Goal: Task Accomplishment & Management: Use online tool/utility

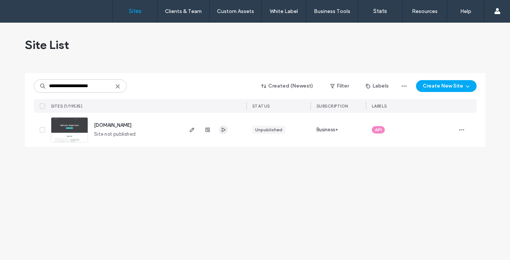
type input "**********"
click at [225, 131] on icon "button" at bounding box center [223, 130] width 6 height 6
click at [463, 128] on icon "button" at bounding box center [461, 130] width 6 height 6
click at [431, 219] on span "Reset Site" at bounding box center [426, 219] width 23 height 7
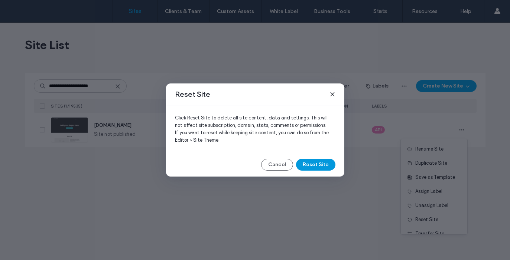
click at [316, 164] on button "Reset Site" at bounding box center [315, 165] width 39 height 12
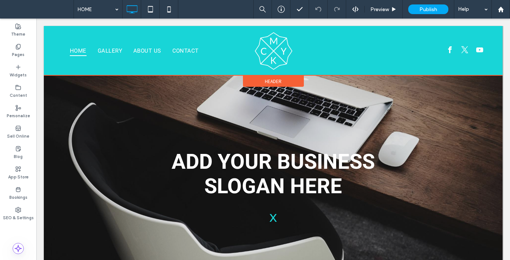
click at [270, 81] on span "Header" at bounding box center [273, 81] width 17 height 6
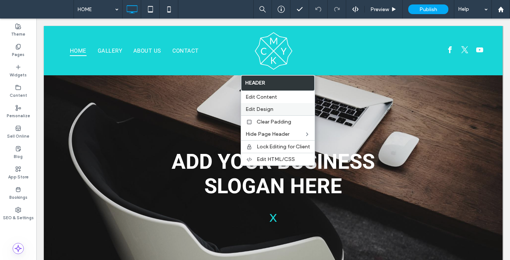
click at [272, 107] on span "Edit Design" at bounding box center [259, 109] width 28 height 6
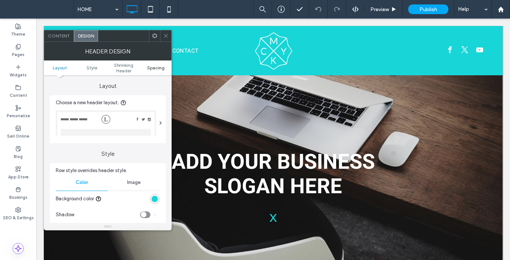
click at [153, 70] on span "Spacing" at bounding box center [155, 68] width 17 height 6
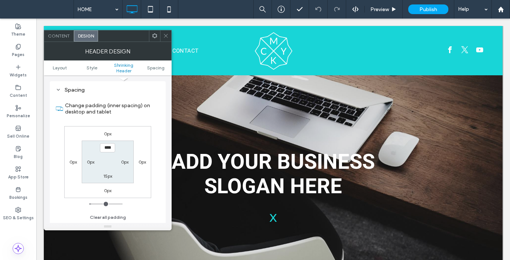
scroll to position [249, 0]
type input "***"
click at [108, 176] on label "15px" at bounding box center [107, 176] width 9 height 6
type input "**"
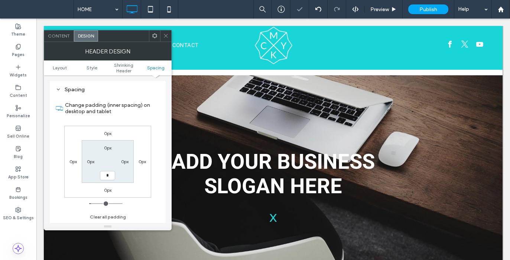
type input "*"
type input "***"
click at [108, 148] on label "0px" at bounding box center [107, 148] width 7 height 6
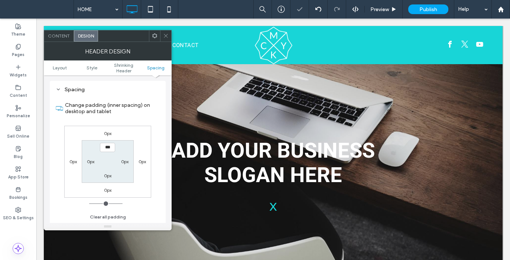
click at [108, 177] on label "0px" at bounding box center [107, 176] width 7 height 6
click at [110, 147] on label "0px" at bounding box center [107, 148] width 7 height 6
click at [62, 67] on span "Layout" at bounding box center [60, 68] width 14 height 6
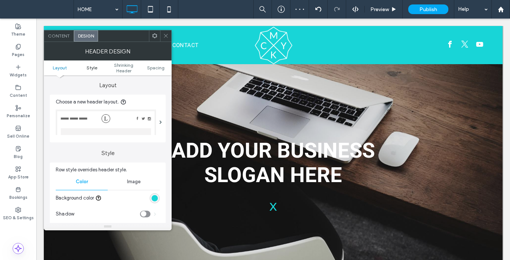
scroll to position [0, 0]
click at [156, 199] on div "rgb(24, 213, 215)" at bounding box center [154, 199] width 6 height 6
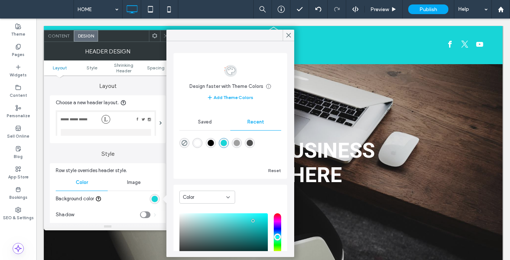
click at [185, 142] on use "rgba(0, 0, 0, 0)" at bounding box center [185, 143] width 6 height 6
type input "*******"
type input "*"
type input "**"
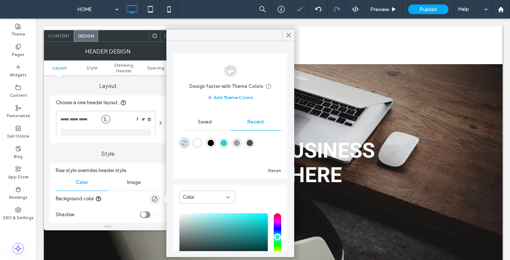
click at [162, 34] on div at bounding box center [165, 35] width 11 height 11
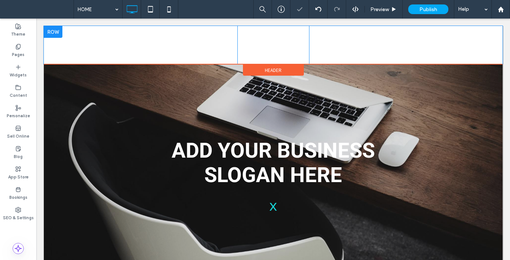
drag, startPoint x: 60, startPoint y: 32, endPoint x: 96, endPoint y: 60, distance: 45.5
click at [60, 32] on div at bounding box center [53, 32] width 19 height 12
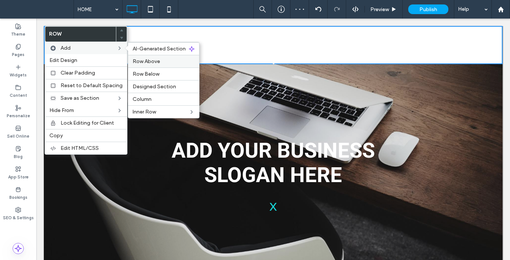
click at [138, 62] on span "Row Above" at bounding box center [146, 61] width 27 height 6
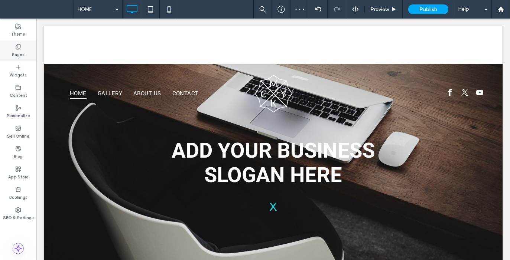
click at [22, 46] on div "Pages" at bounding box center [18, 50] width 36 height 20
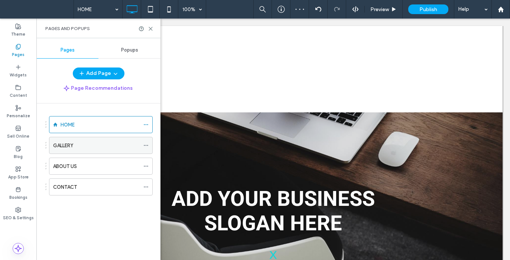
click at [147, 142] on span at bounding box center [145, 145] width 5 height 11
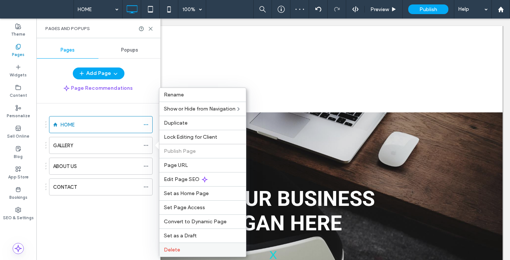
click at [174, 248] on span "Delete" at bounding box center [172, 250] width 16 height 6
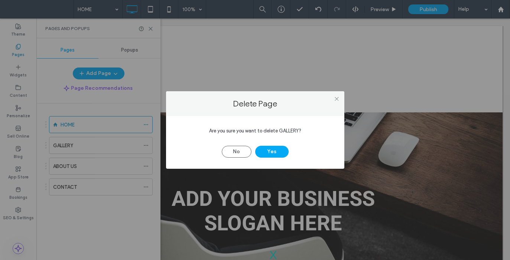
drag, startPoint x: 270, startPoint y: 149, endPoint x: 206, endPoint y: 162, distance: 65.2
click at [270, 149] on button "Yes" at bounding box center [271, 152] width 33 height 12
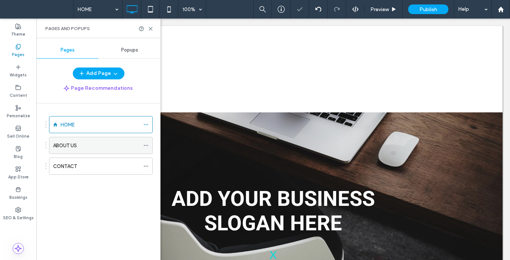
click at [146, 147] on icon at bounding box center [145, 145] width 5 height 5
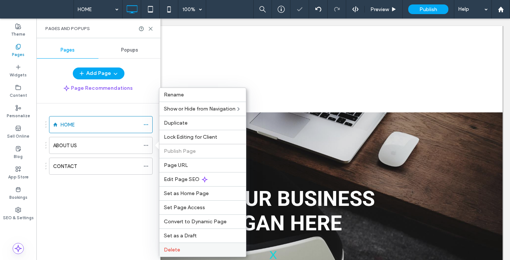
click at [182, 250] on label "Delete" at bounding box center [203, 250] width 78 height 6
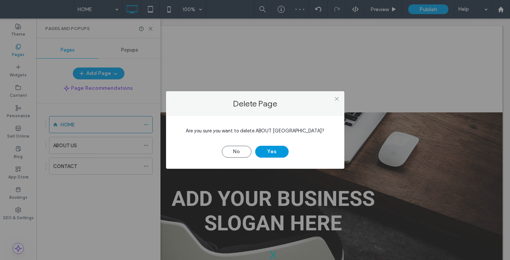
click at [275, 150] on button "Yes" at bounding box center [271, 152] width 33 height 12
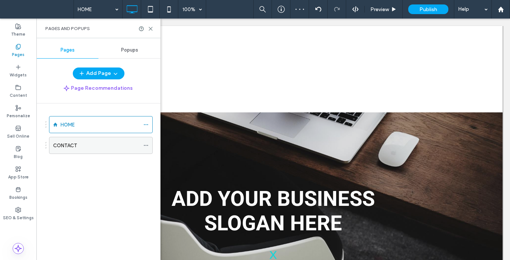
click at [146, 143] on icon at bounding box center [145, 145] width 5 height 5
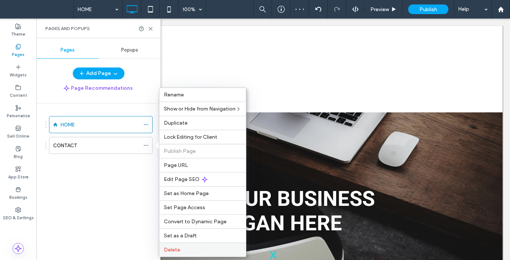
click at [175, 249] on span "Delete" at bounding box center [172, 250] width 16 height 6
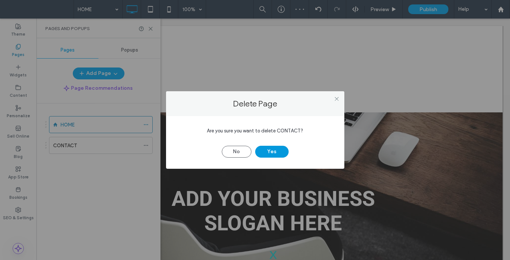
click at [278, 153] on button "Yes" at bounding box center [271, 152] width 33 height 12
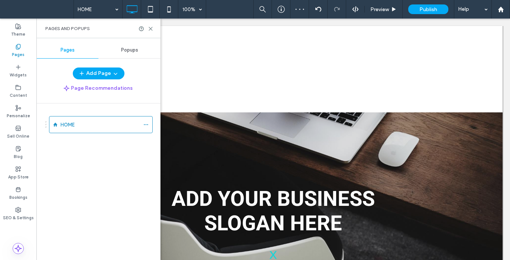
click at [17, 28] on icon at bounding box center [18, 26] width 6 height 6
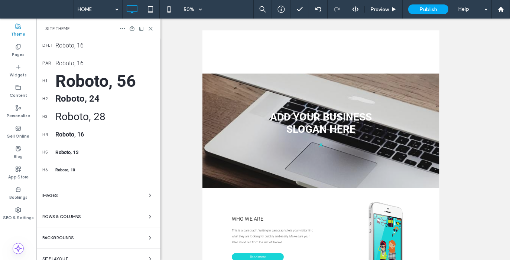
scroll to position [130, 0]
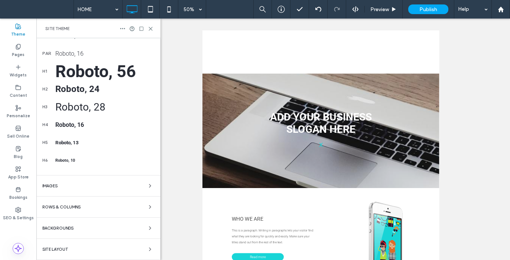
click at [79, 206] on span "Rows & Columns" at bounding box center [61, 207] width 38 height 4
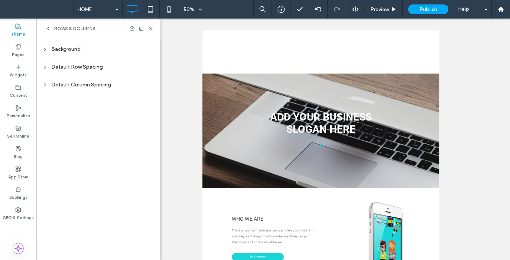
scroll to position [0, 0]
click at [103, 63] on div "Default Row Spacing" at bounding box center [98, 67] width 112 height 10
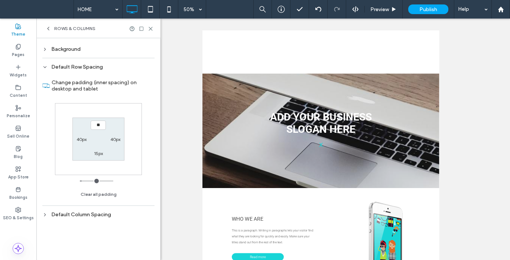
type input "**"
click at [99, 154] on label "15px" at bounding box center [98, 154] width 9 height 6
type input "**"
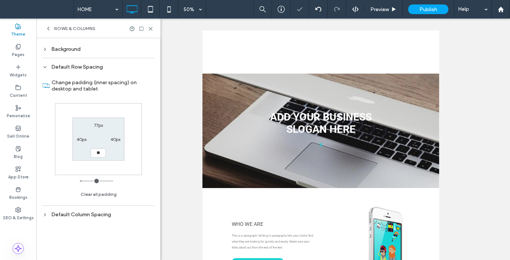
type input "**"
type input "****"
click at [98, 126] on label "77px" at bounding box center [98, 126] width 9 height 6
type input "**"
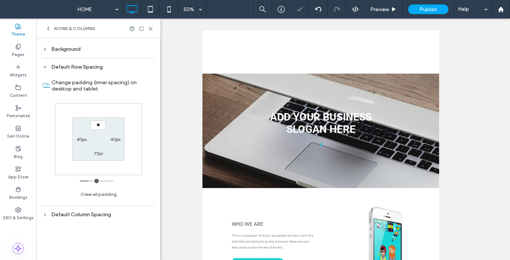
click at [100, 156] on label "77px" at bounding box center [98, 154] width 9 height 6
click at [151, 30] on icon at bounding box center [151, 29] width 6 height 6
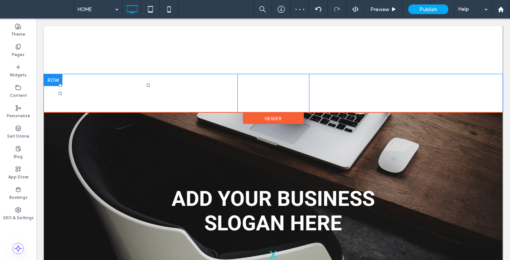
click at [60, 82] on div at bounding box center [53, 80] width 19 height 12
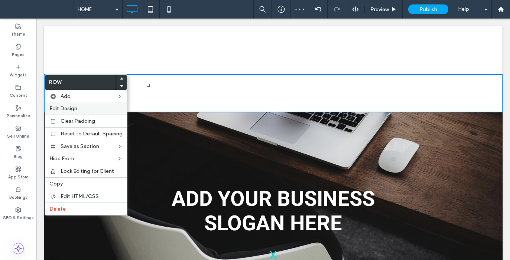
click at [65, 106] on span "Edit Design" at bounding box center [63, 108] width 28 height 6
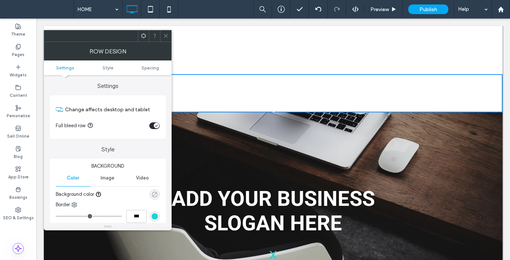
click at [155, 194] on use "rgba(0, 0, 0, 0)" at bounding box center [155, 195] width 6 height 6
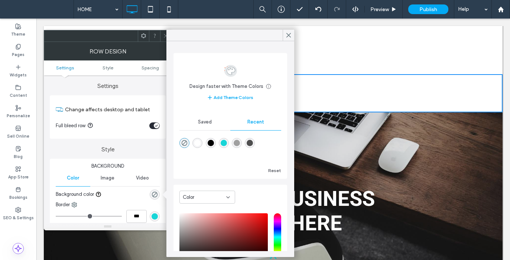
click at [204, 123] on span "Saved" at bounding box center [205, 122] width 14 height 6
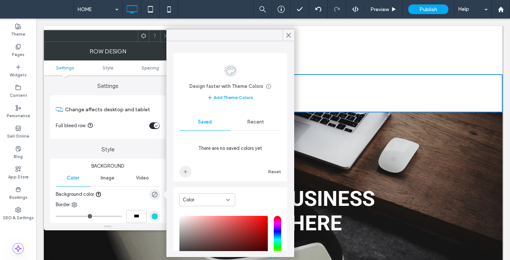
click at [186, 172] on use "add color" at bounding box center [185, 172] width 4 height 4
click at [255, 123] on span "Recent" at bounding box center [255, 122] width 17 height 6
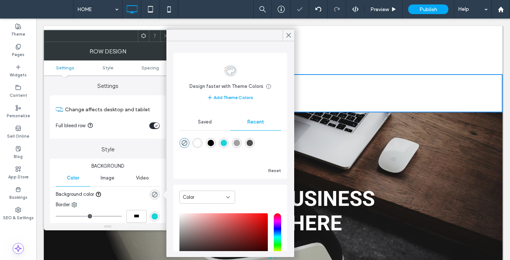
click at [197, 141] on div "rgba(255, 255, 255, 1)" at bounding box center [197, 143] width 6 height 6
type input "*******"
type input "***"
type input "****"
click at [203, 117] on div "Saved" at bounding box center [204, 122] width 51 height 16
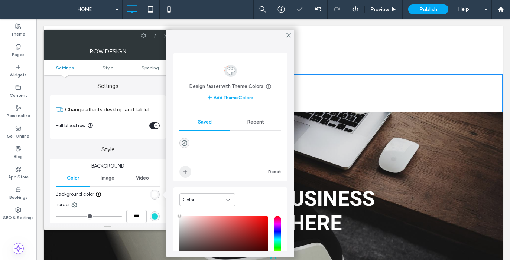
click at [184, 172] on icon "add color" at bounding box center [185, 172] width 6 height 6
click at [247, 123] on span "Recent" at bounding box center [255, 122] width 17 height 6
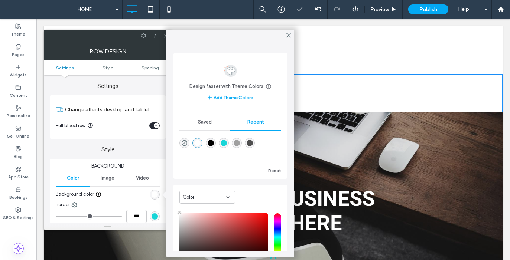
click at [213, 141] on div "rgba(0, 0, 0, 1)" at bounding box center [211, 143] width 6 height 6
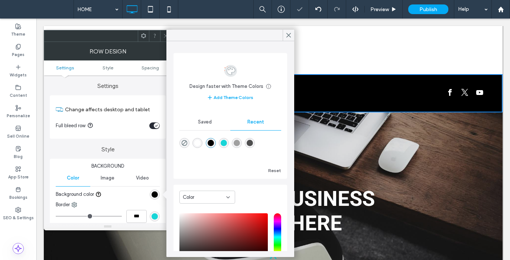
click at [204, 121] on span "Saved" at bounding box center [205, 122] width 14 height 6
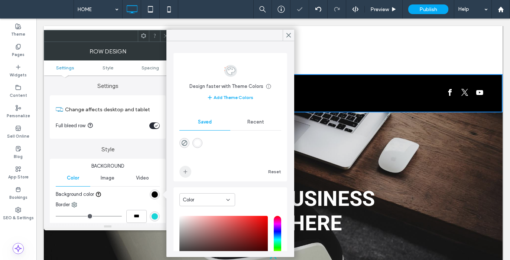
click at [187, 174] on icon "add color" at bounding box center [185, 172] width 6 height 6
click at [253, 123] on span "Recent" at bounding box center [255, 122] width 17 height 6
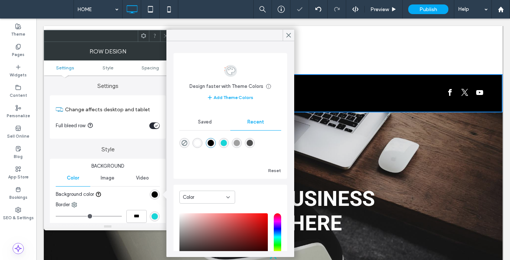
click at [253, 145] on div "rgba(79, 79, 79, 1)" at bounding box center [250, 143] width 6 height 6
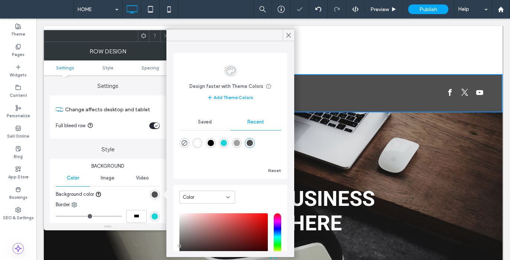
click at [205, 119] on div "Saved" at bounding box center [204, 122] width 51 height 16
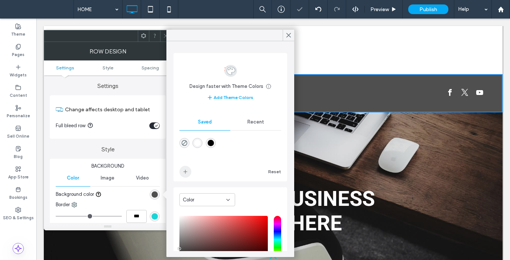
click at [187, 175] on span "add color" at bounding box center [185, 172] width 12 height 12
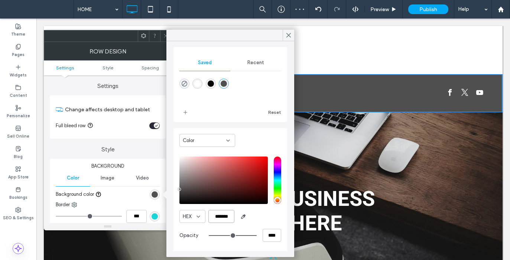
click at [228, 217] on input "*******" at bounding box center [221, 216] width 26 height 13
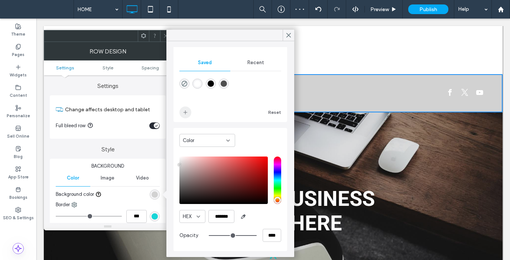
click at [186, 112] on use "add color" at bounding box center [185, 113] width 4 height 4
click at [229, 217] on input "*******" at bounding box center [221, 216] width 26 height 13
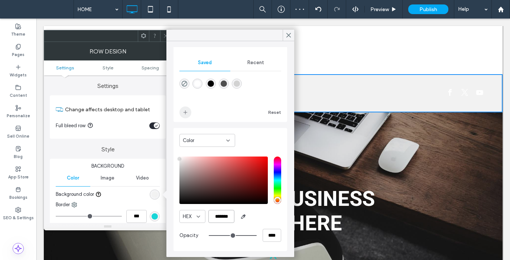
type input "*******"
click at [187, 114] on icon "add color" at bounding box center [185, 113] width 6 height 6
click at [163, 35] on icon at bounding box center [166, 36] width 6 height 6
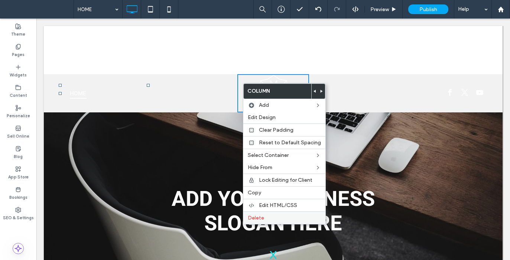
click at [272, 216] on label "Delete" at bounding box center [284, 218] width 73 height 6
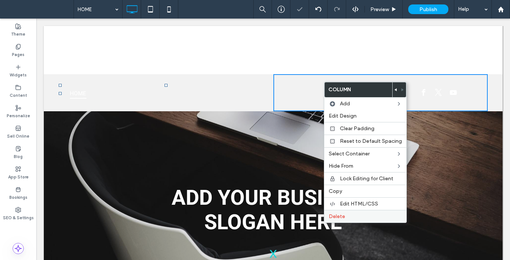
click at [352, 215] on label "Delete" at bounding box center [365, 216] width 73 height 6
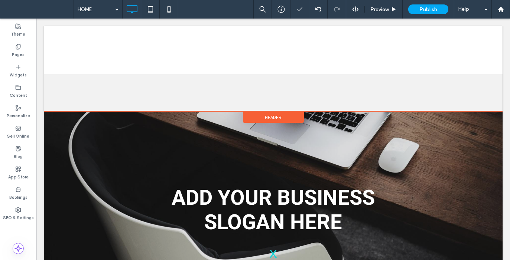
click at [265, 118] on span "Header" at bounding box center [273, 117] width 17 height 6
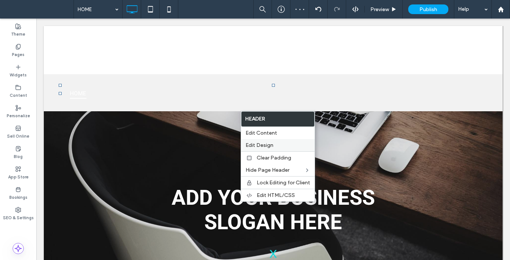
click at [265, 146] on span "Edit Design" at bounding box center [259, 145] width 28 height 6
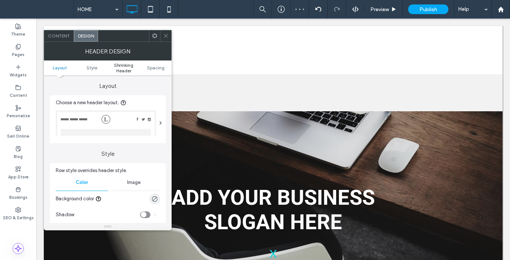
click at [128, 73] on span "Shrinking Header" at bounding box center [124, 67] width 32 height 11
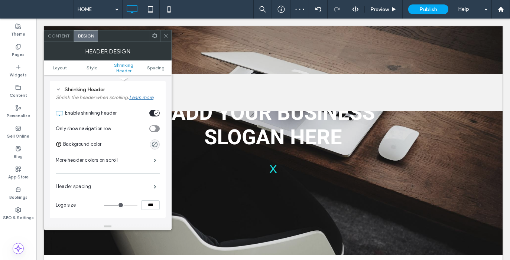
scroll to position [225, 0]
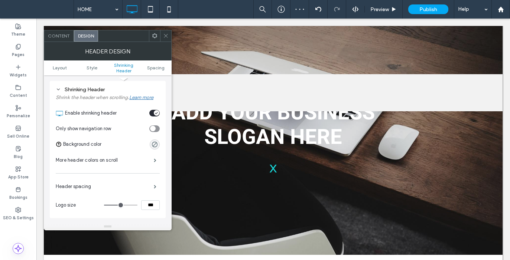
click at [151, 114] on div "toggle" at bounding box center [154, 113] width 10 height 7
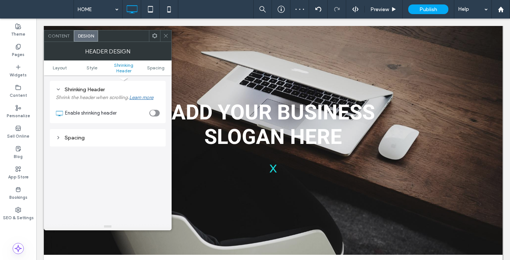
click at [166, 38] on icon at bounding box center [166, 36] width 6 height 6
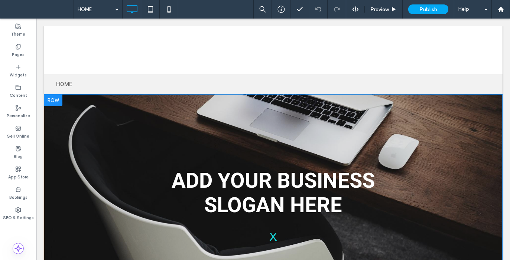
click at [53, 100] on div at bounding box center [53, 100] width 19 height 12
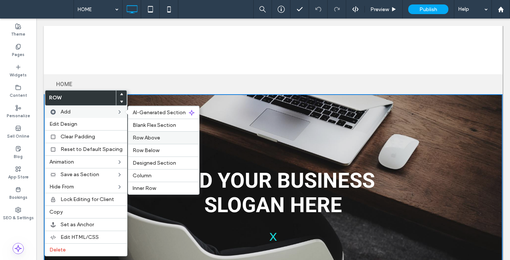
click at [152, 139] on span "Row Above" at bounding box center [146, 138] width 27 height 6
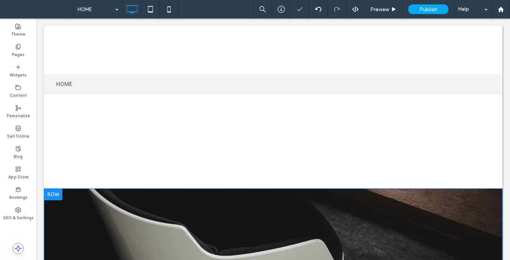
click at [57, 193] on div at bounding box center [53, 195] width 19 height 12
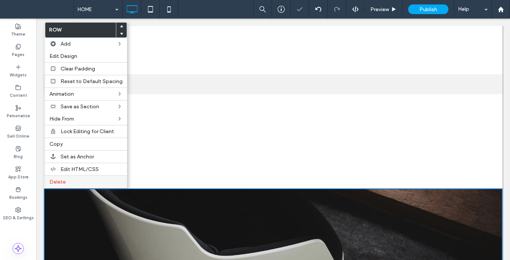
click at [62, 182] on span "Delete" at bounding box center [57, 182] width 16 height 6
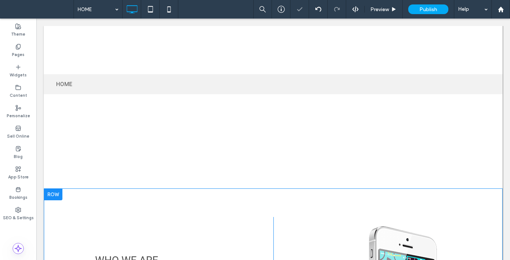
click at [56, 194] on div at bounding box center [53, 195] width 19 height 12
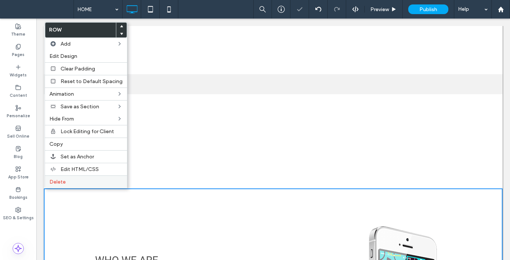
click at [63, 185] on span "Delete" at bounding box center [57, 182] width 16 height 6
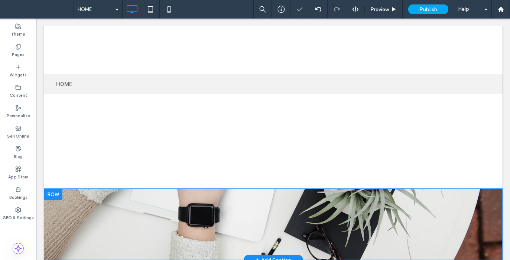
click at [56, 191] on div at bounding box center [53, 195] width 19 height 12
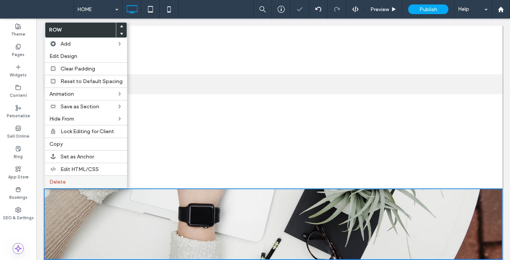
click at [64, 185] on div "Delete" at bounding box center [86, 182] width 82 height 13
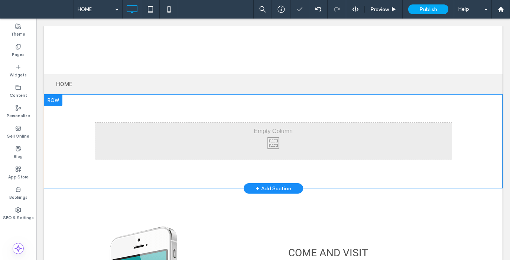
click at [60, 101] on div at bounding box center [53, 100] width 19 height 12
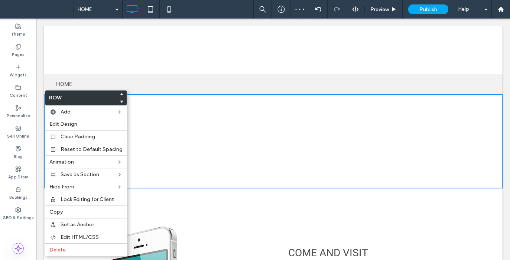
click at [237, 173] on div "Click To Paste Click To Paste Row + Add Section" at bounding box center [273, 141] width 458 height 94
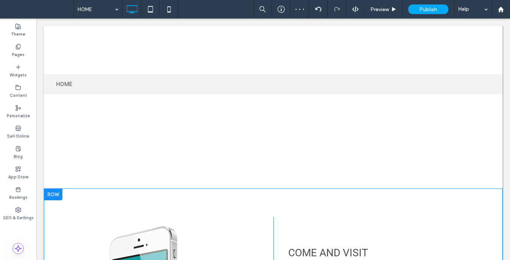
click at [52, 194] on div at bounding box center [53, 195] width 19 height 12
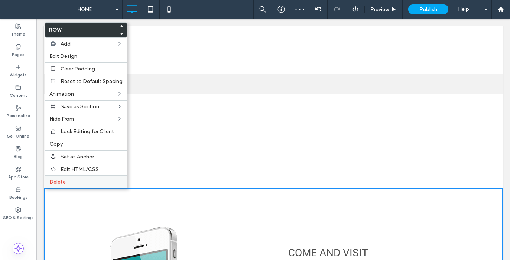
click at [59, 181] on span "Delete" at bounding box center [57, 182] width 16 height 6
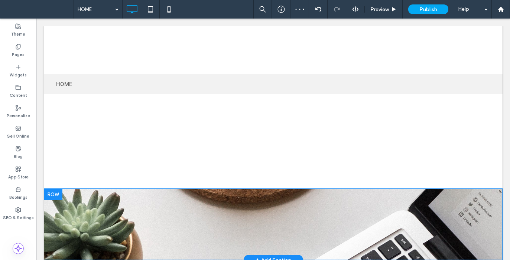
click at [56, 189] on div at bounding box center [53, 195] width 19 height 12
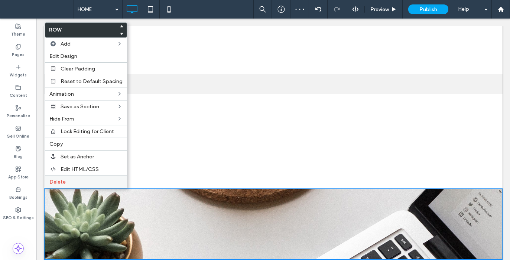
click at [63, 181] on span "Delete" at bounding box center [57, 182] width 16 height 6
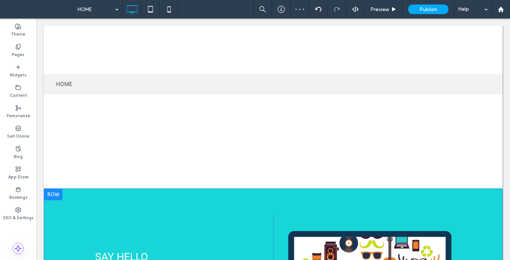
click at [55, 190] on div at bounding box center [53, 195] width 19 height 12
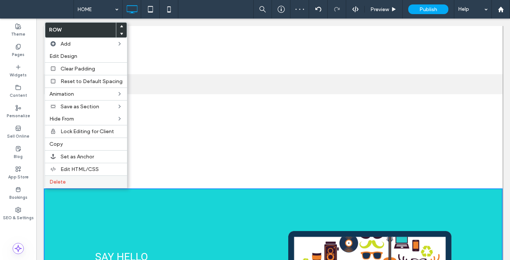
click at [64, 180] on span "Delete" at bounding box center [57, 182] width 16 height 6
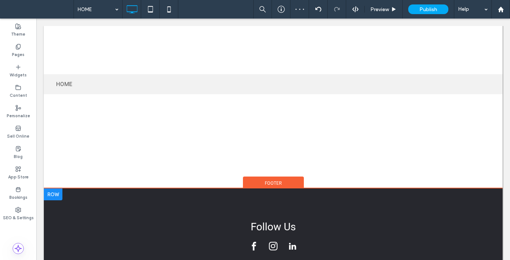
click at [55, 192] on div at bounding box center [53, 195] width 19 height 12
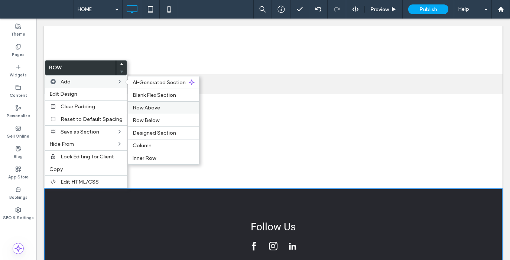
drag, startPoint x: 146, startPoint y: 110, endPoint x: 93, endPoint y: 98, distance: 53.8
click at [146, 110] on span "Row Above" at bounding box center [146, 108] width 27 height 6
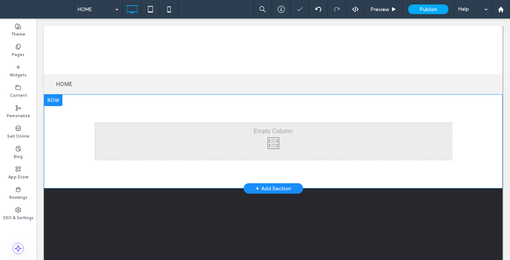
click at [61, 99] on div at bounding box center [53, 100] width 19 height 12
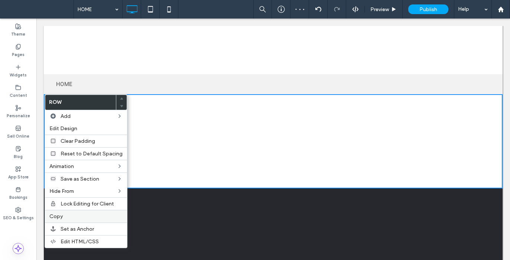
click at [63, 216] on label "Copy" at bounding box center [85, 216] width 73 height 6
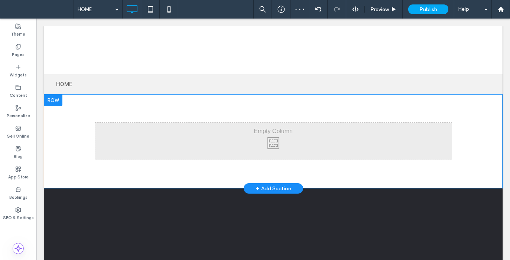
click at [54, 97] on div at bounding box center [53, 100] width 19 height 12
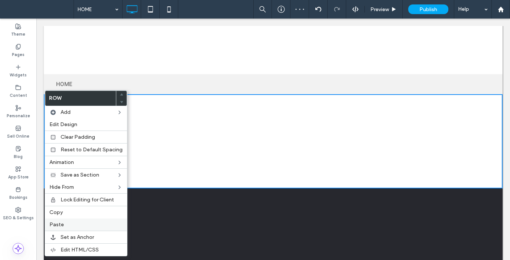
click at [54, 222] on span "Paste" at bounding box center [56, 225] width 14 height 6
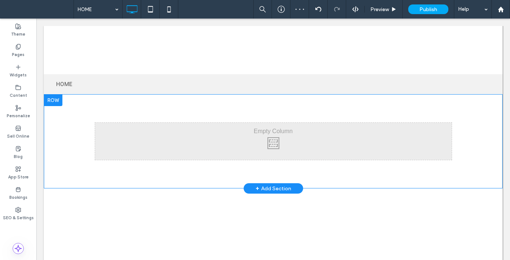
click at [55, 98] on div at bounding box center [53, 100] width 19 height 12
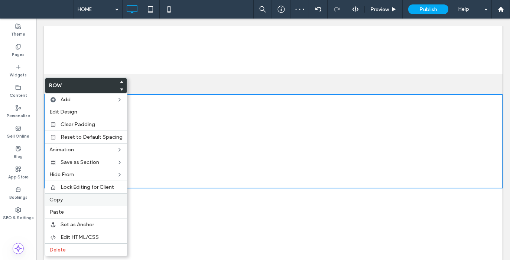
click at [55, 209] on span "Paste" at bounding box center [56, 212] width 14 height 6
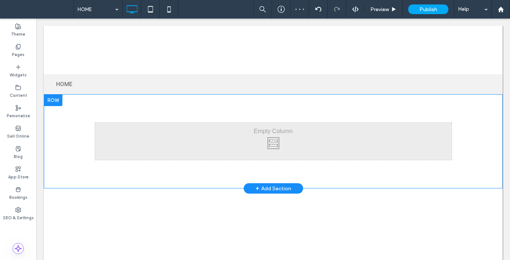
click at [58, 102] on div at bounding box center [53, 100] width 19 height 12
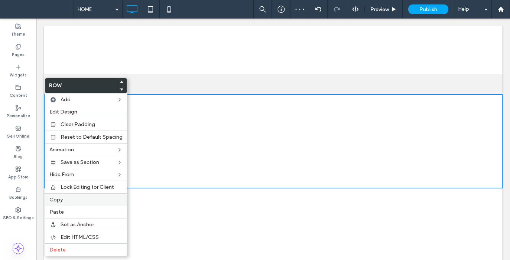
drag, startPoint x: 59, startPoint y: 209, endPoint x: 61, endPoint y: 203, distance: 6.0
click at [59, 209] on span "Paste" at bounding box center [56, 212] width 14 height 6
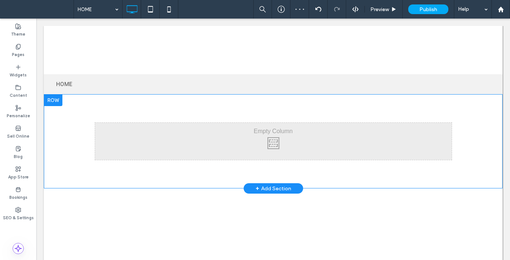
click at [57, 98] on div at bounding box center [53, 100] width 19 height 12
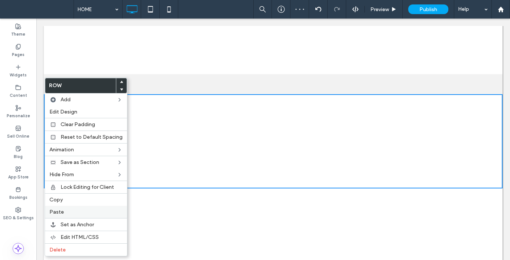
click at [60, 211] on span "Paste" at bounding box center [56, 212] width 14 height 6
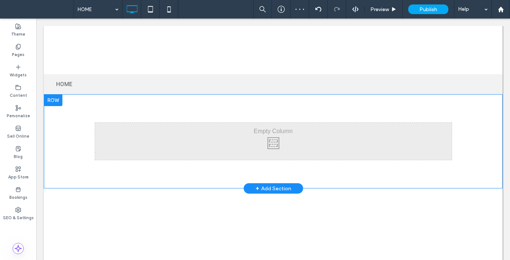
click at [53, 97] on div at bounding box center [53, 100] width 19 height 12
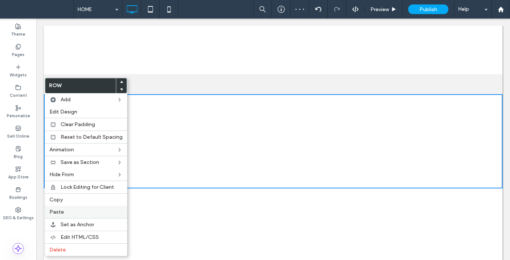
click at [68, 212] on label "Paste" at bounding box center [85, 212] width 73 height 6
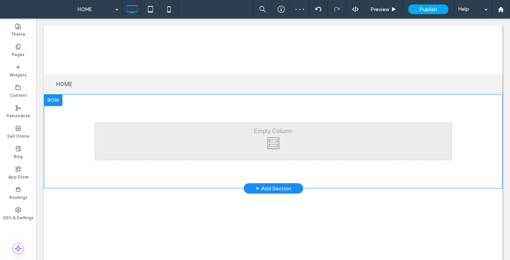
click at [56, 99] on div at bounding box center [53, 100] width 19 height 12
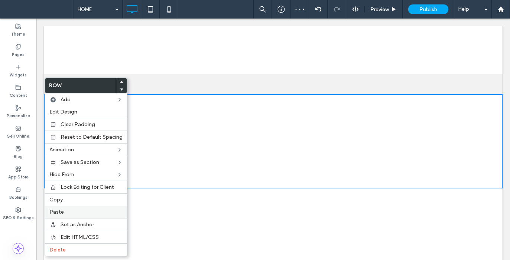
click at [60, 214] on span "Paste" at bounding box center [56, 212] width 14 height 6
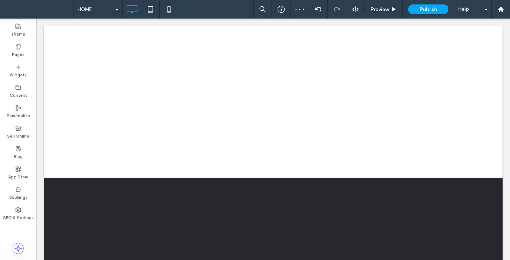
scroll to position [693, 0]
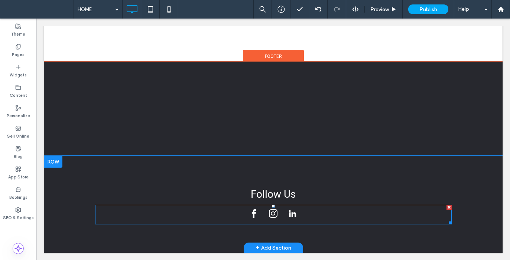
click at [446, 207] on div at bounding box center [448, 207] width 5 height 5
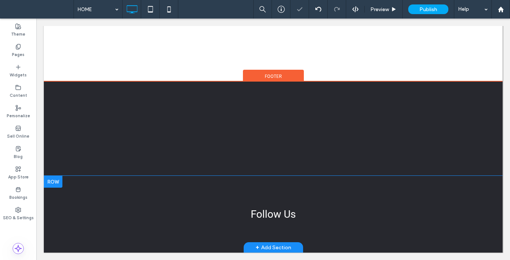
scroll to position [672, 0]
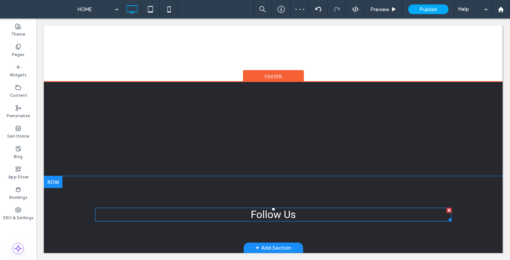
click at [446, 210] on div at bounding box center [448, 210] width 5 height 5
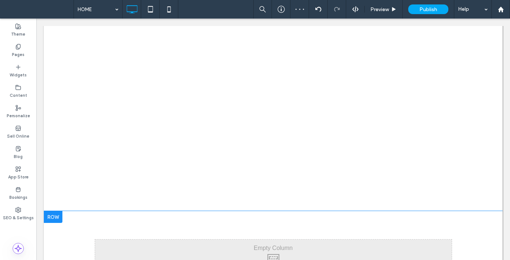
scroll to position [0, 0]
